Goal: Find contact information: Find contact information

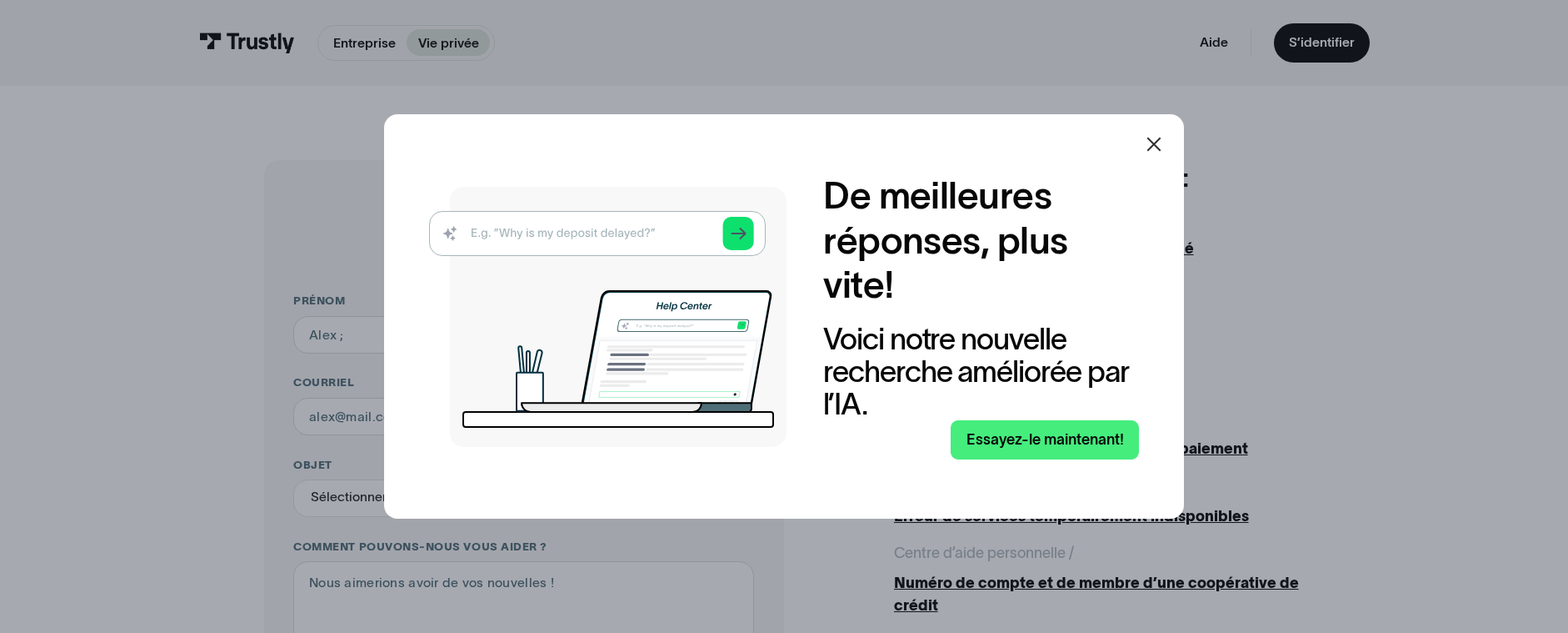
click at [987, 360] on div "Voici notre nouvelle recherche améliorée par l’IA." at bounding box center [981, 372] width 316 height 99
click at [1048, 445] on link "Essayez-le maintenant!" at bounding box center [1045, 440] width 189 height 39
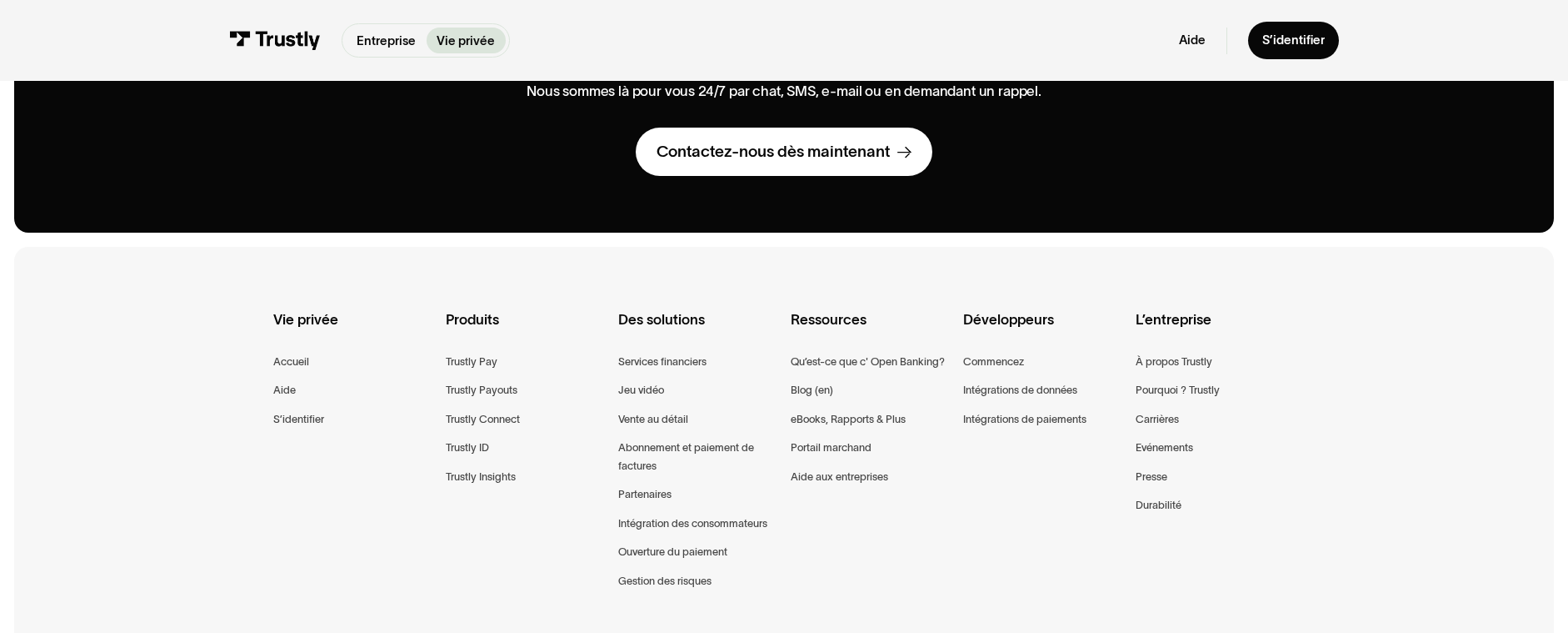
scroll to position [1303, 0]
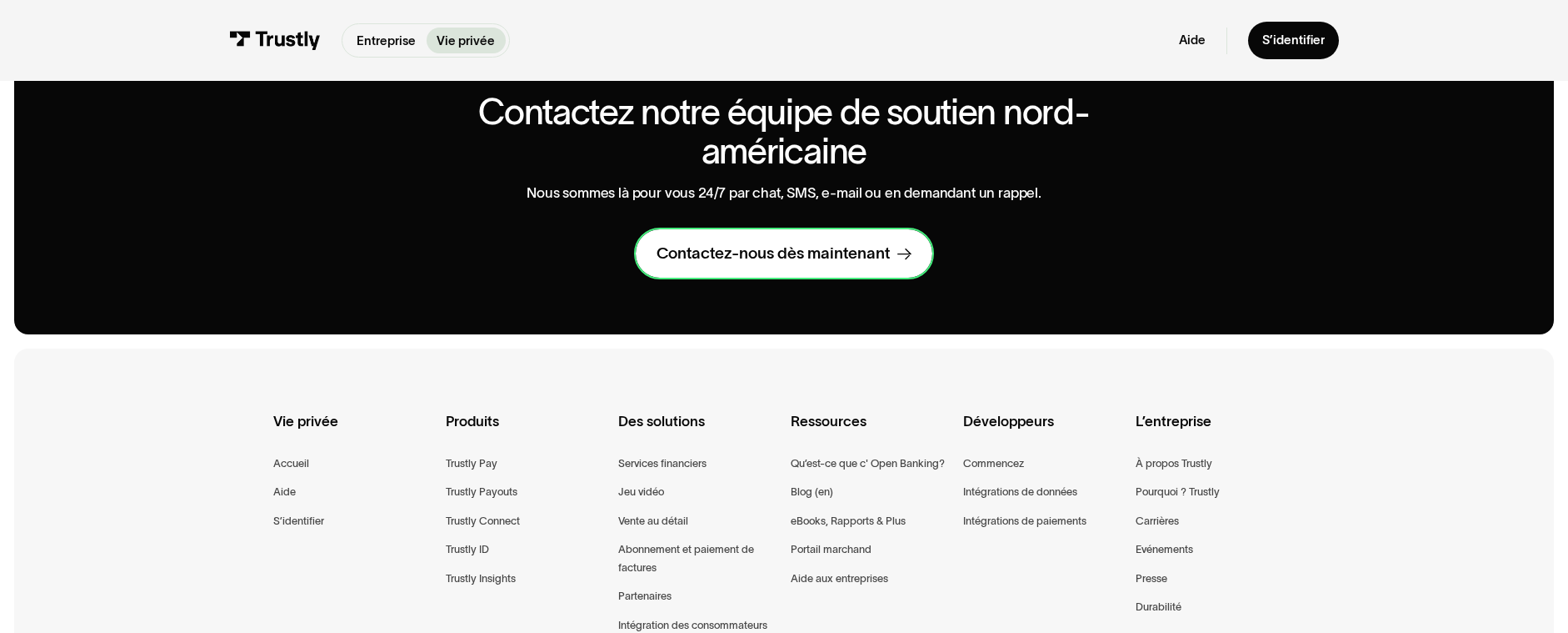
click at [723, 257] on div "Contactez-nous dès maintenant" at bounding box center [773, 254] width 233 height 20
